Goal: Find specific page/section: Find specific page/section

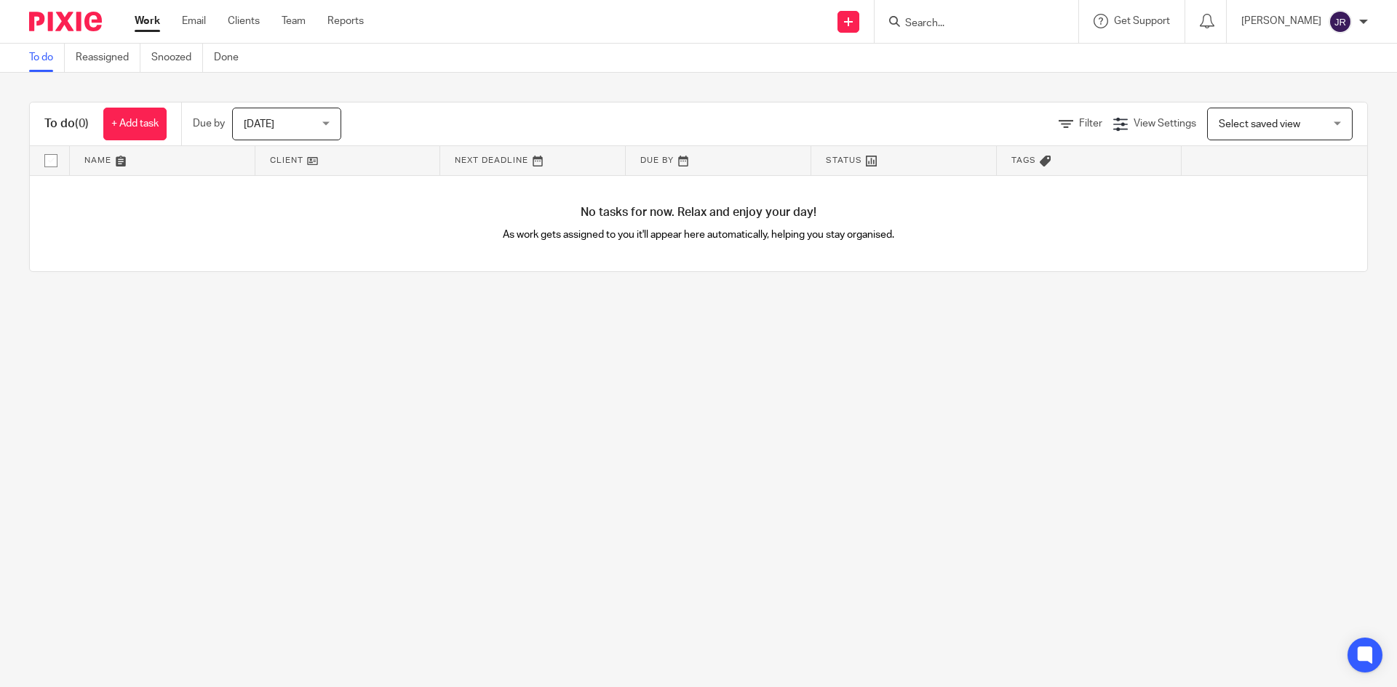
click at [1010, 31] on form at bounding box center [980, 21] width 155 height 18
click at [998, 26] on input "Search" at bounding box center [968, 23] width 131 height 13
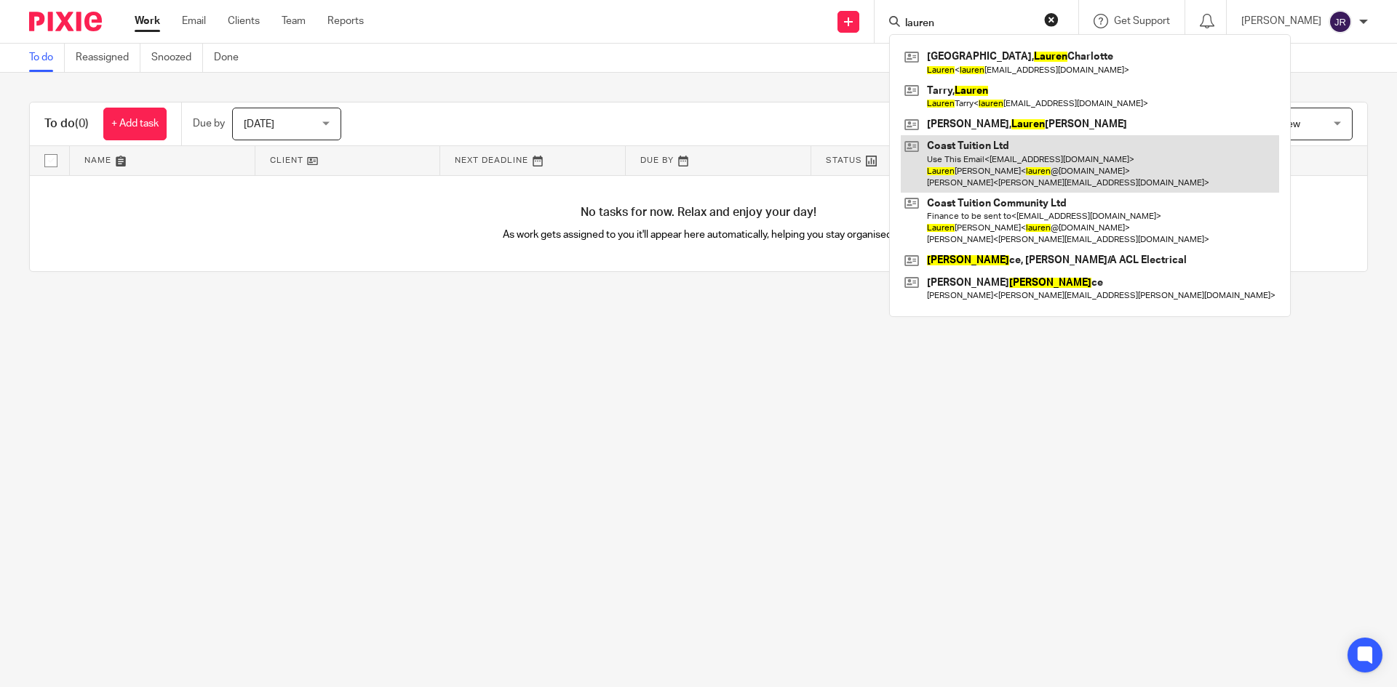
type input "lauren"
click at [1013, 175] on link at bounding box center [1090, 163] width 378 height 57
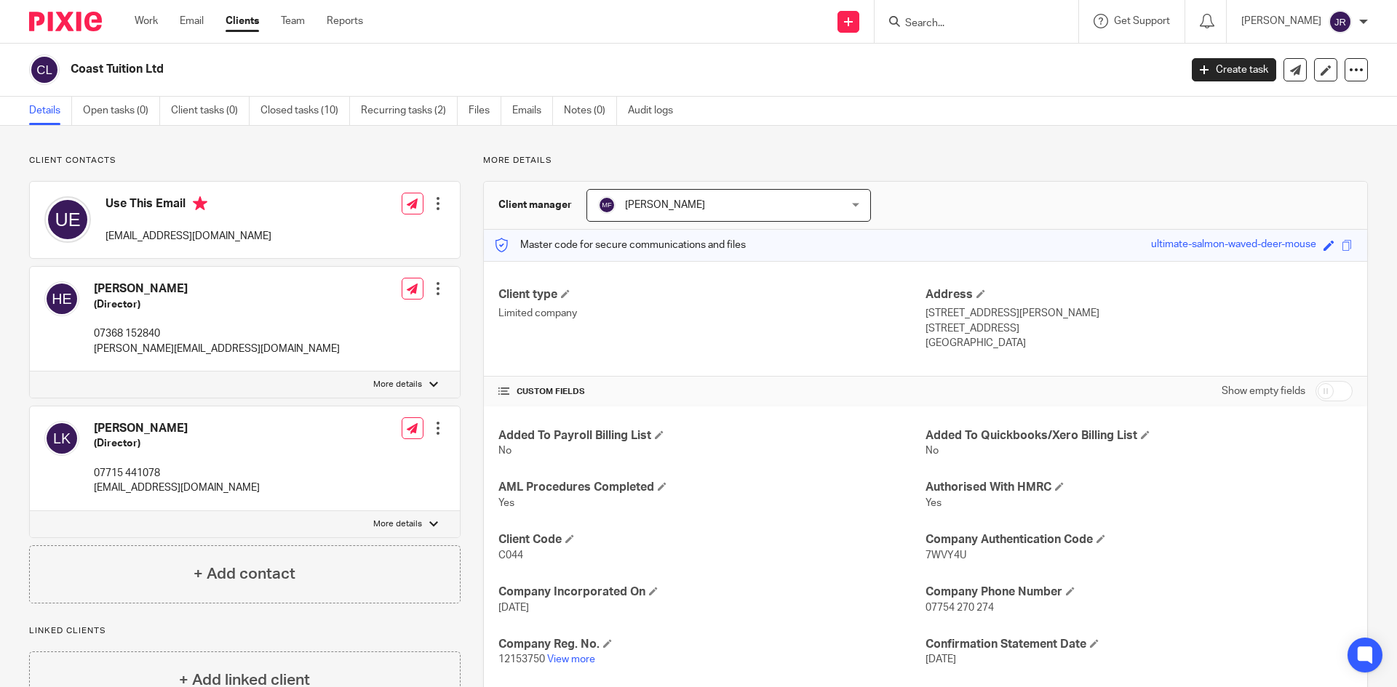
click at [975, 28] on input "Search" at bounding box center [968, 23] width 131 height 13
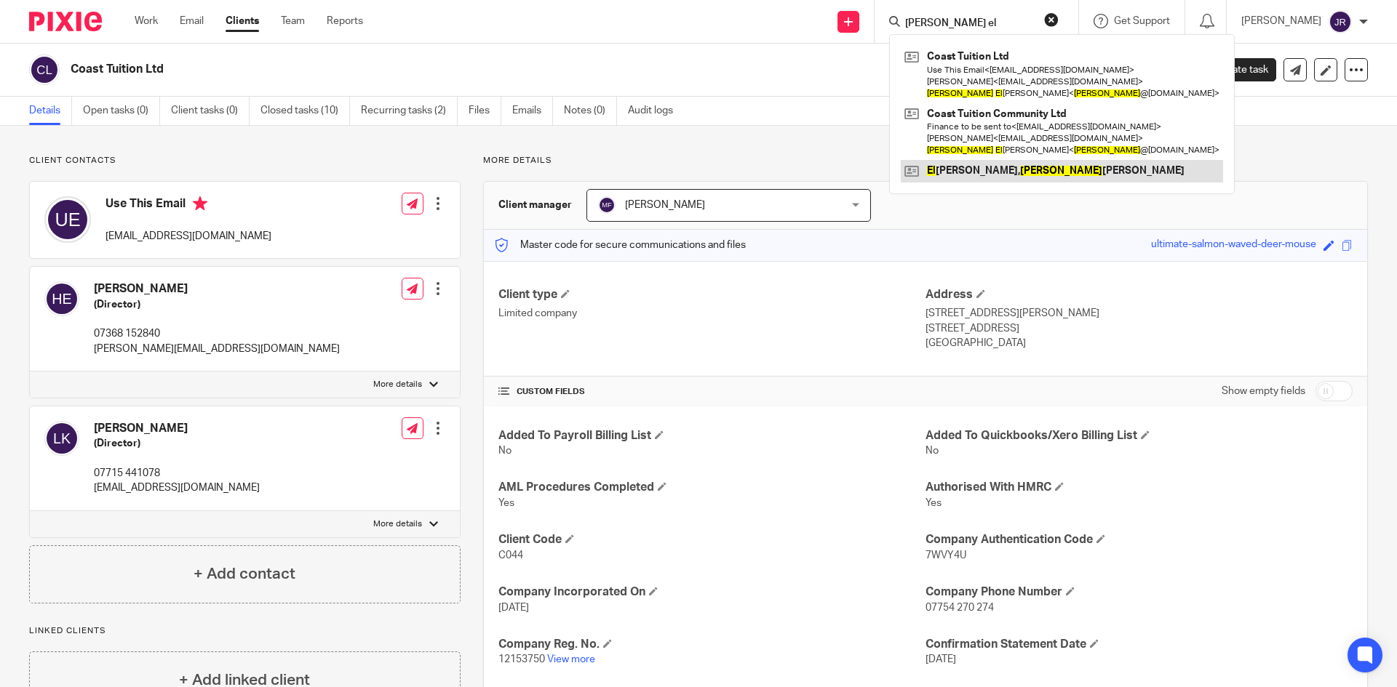
type input "[PERSON_NAME] el"
click at [1021, 169] on link at bounding box center [1062, 171] width 322 height 22
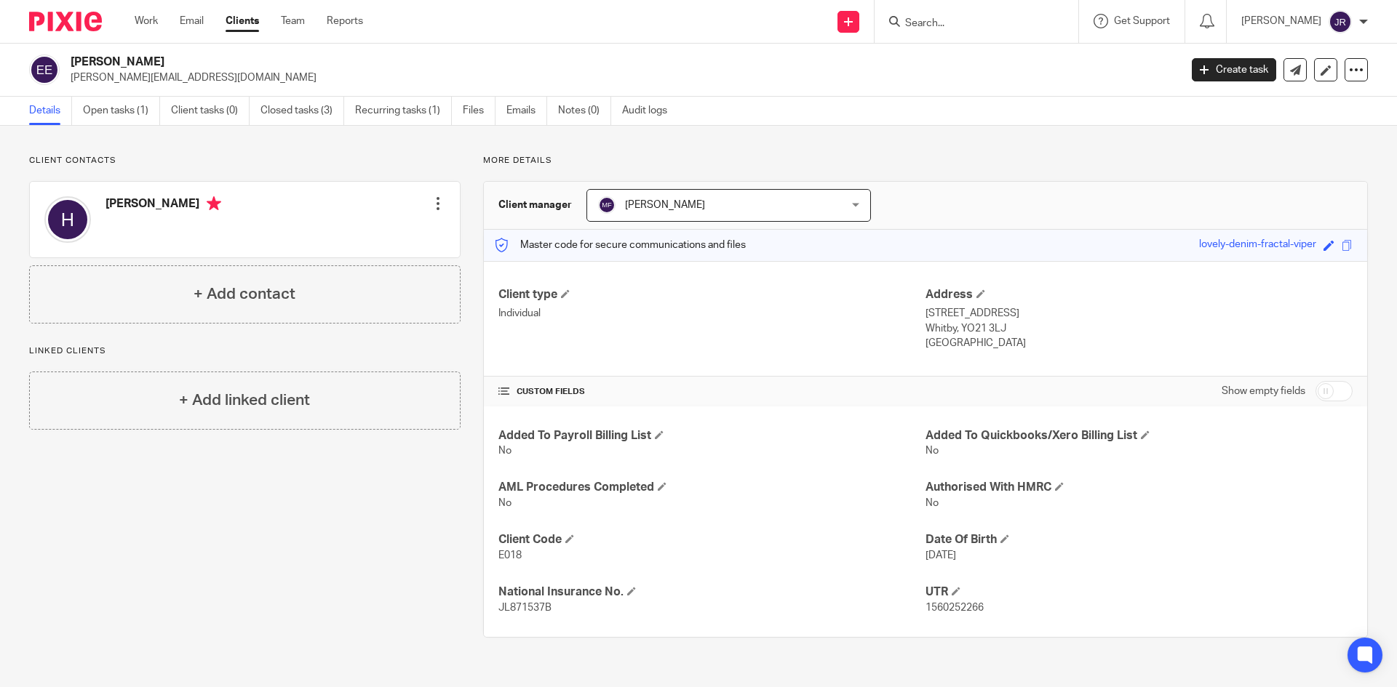
click at [1001, 24] on input "Search" at bounding box center [968, 23] width 131 height 13
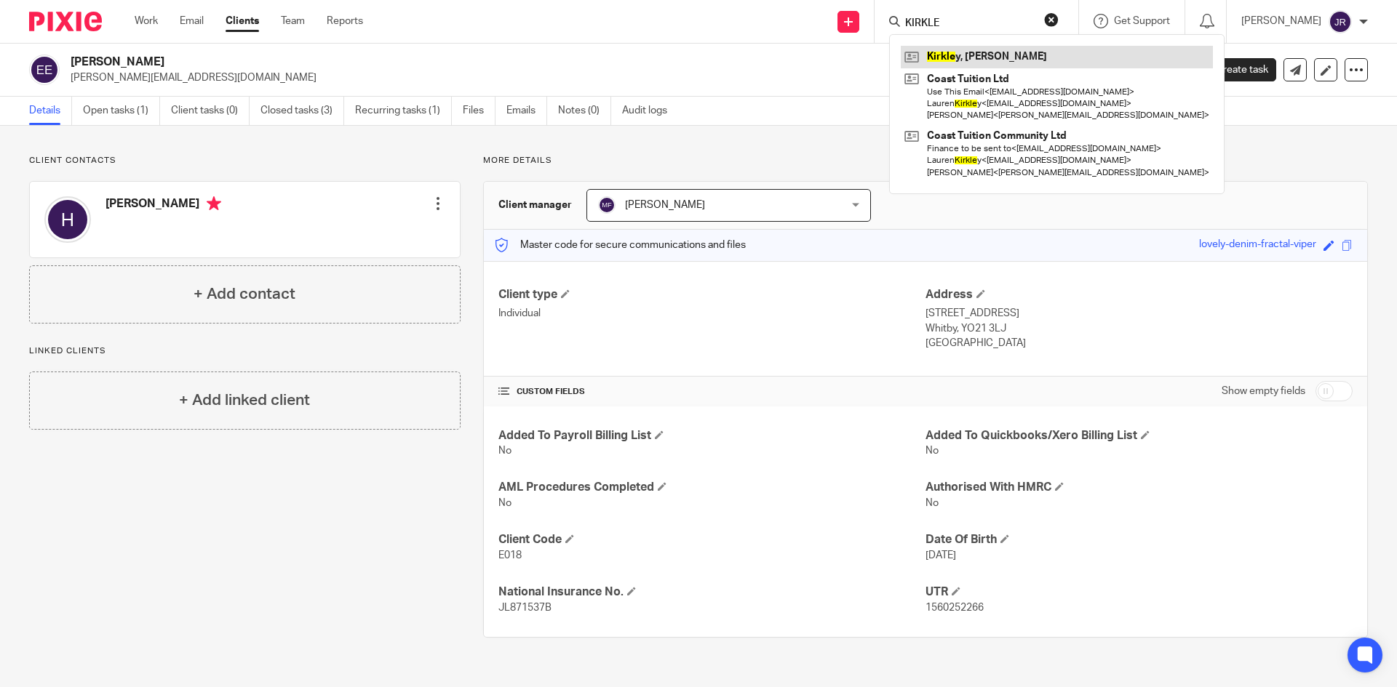
type input "KIRKLE"
click at [1010, 60] on link at bounding box center [1057, 57] width 312 height 22
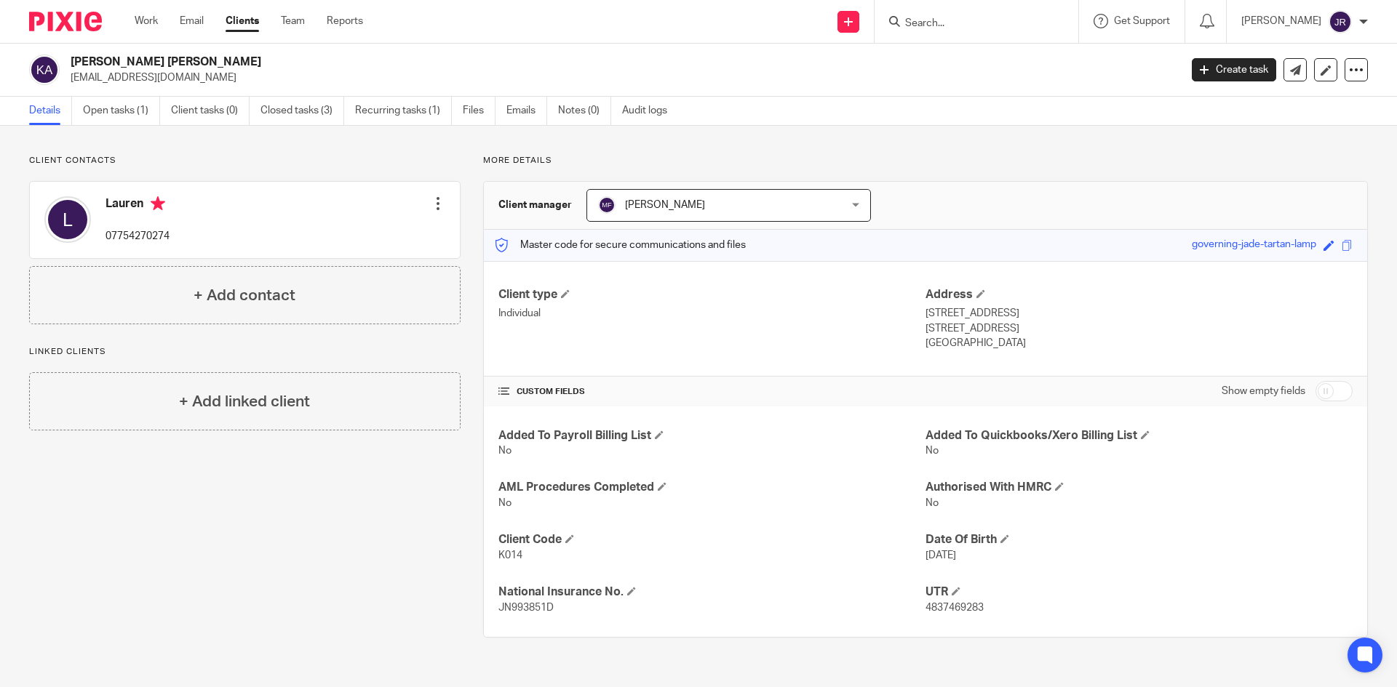
click at [982, 16] on form at bounding box center [980, 21] width 155 height 18
click at [982, 25] on input "Search" at bounding box center [968, 23] width 131 height 13
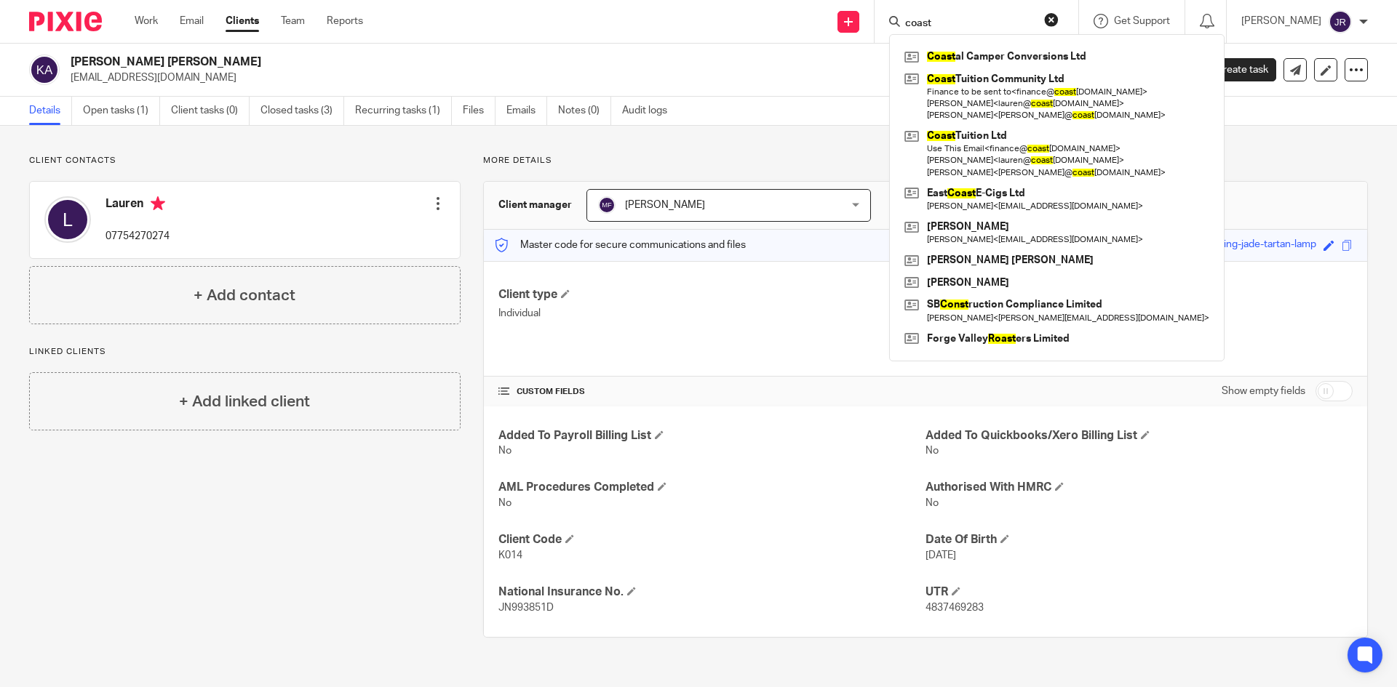
type input "coast"
